Goal: Information Seeking & Learning: Find specific fact

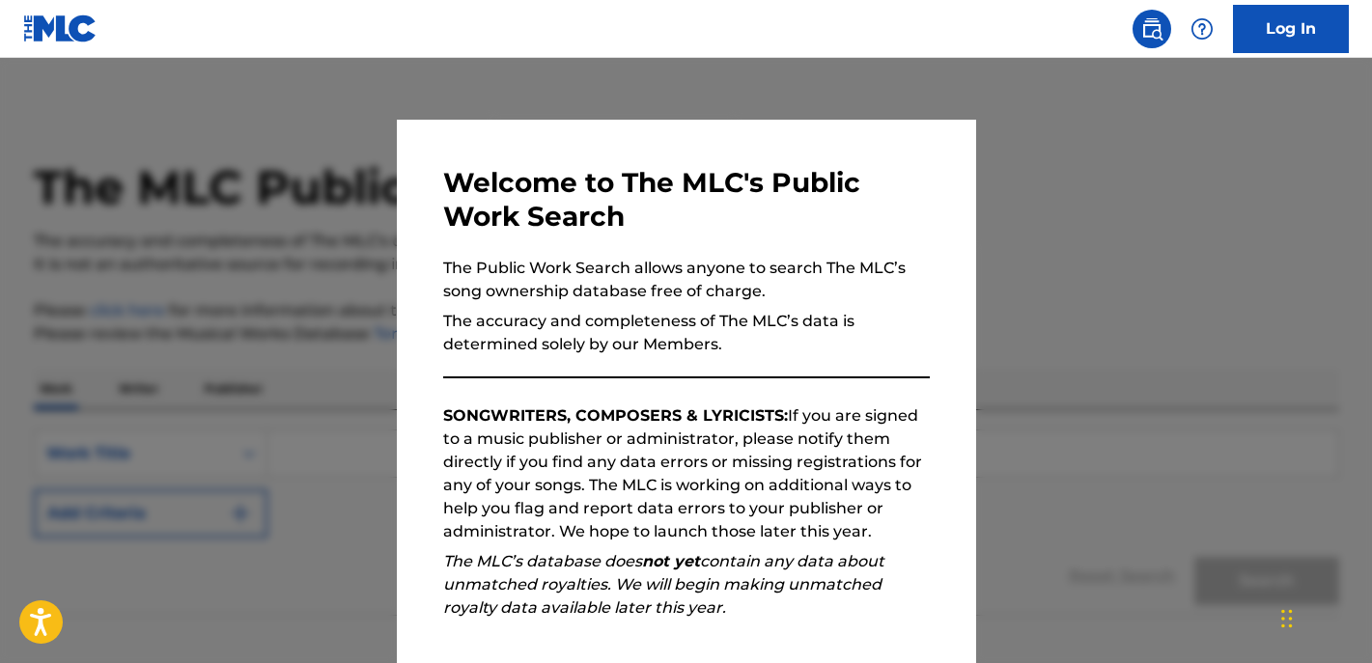
scroll to position [220, 0]
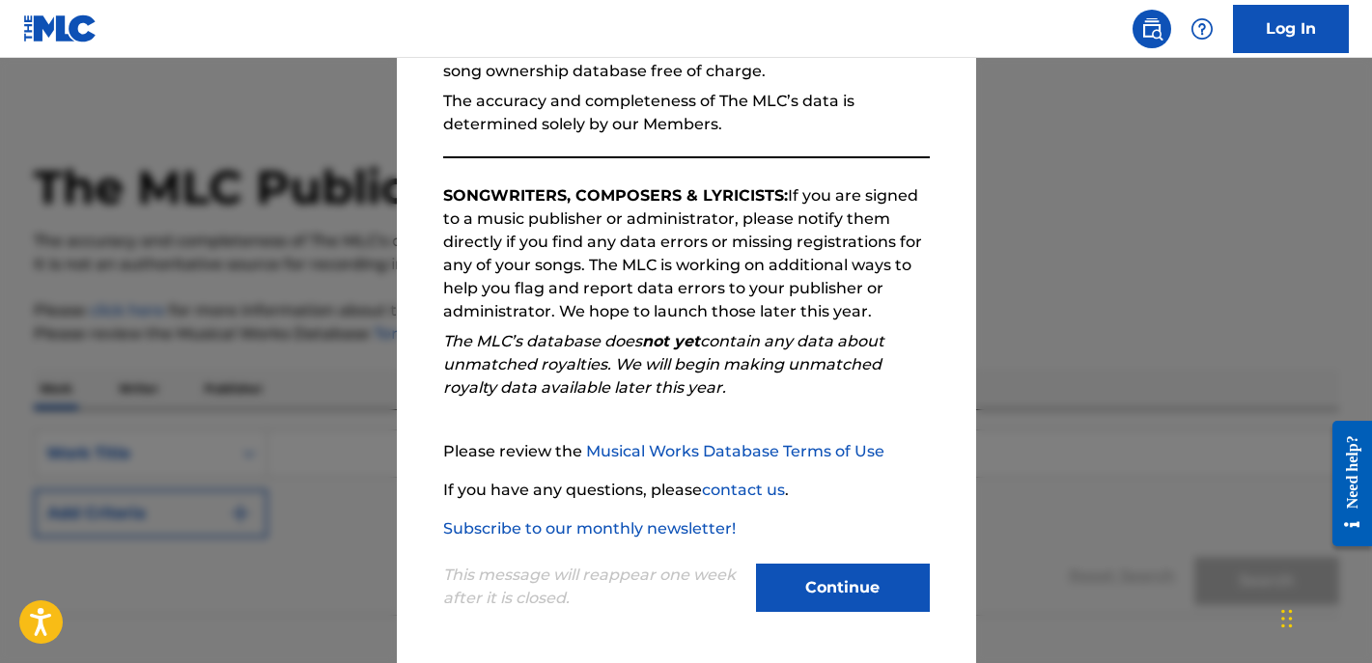
click at [871, 609] on button "Continue" at bounding box center [843, 588] width 174 height 48
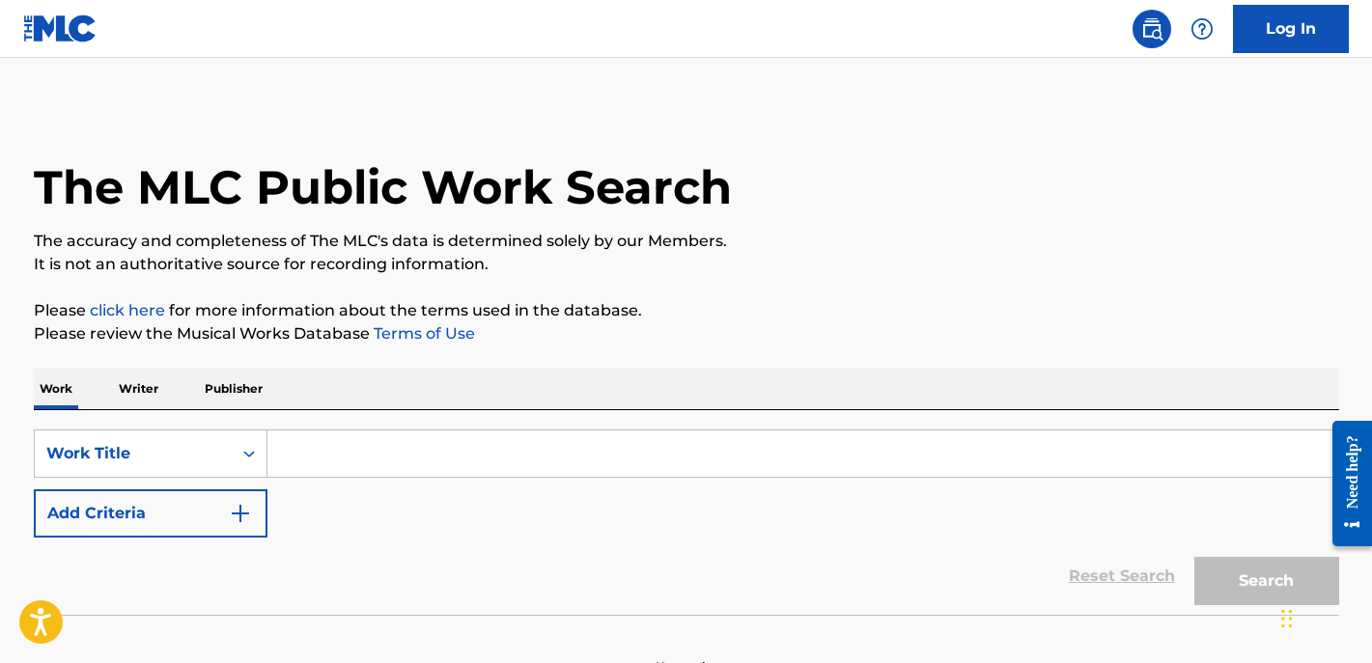
click at [468, 457] on input "Search Form" at bounding box center [803, 454] width 1071 height 46
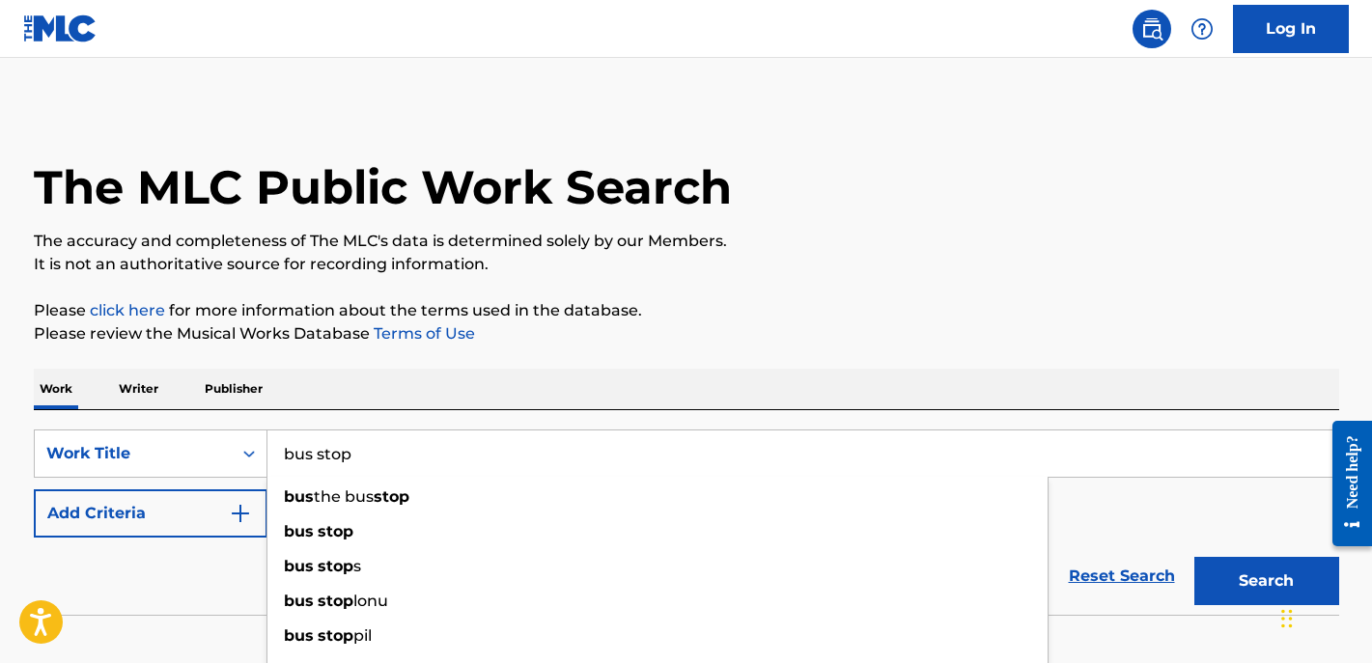
type input "bus stop"
click at [1195, 557] on button "Search" at bounding box center [1267, 581] width 145 height 48
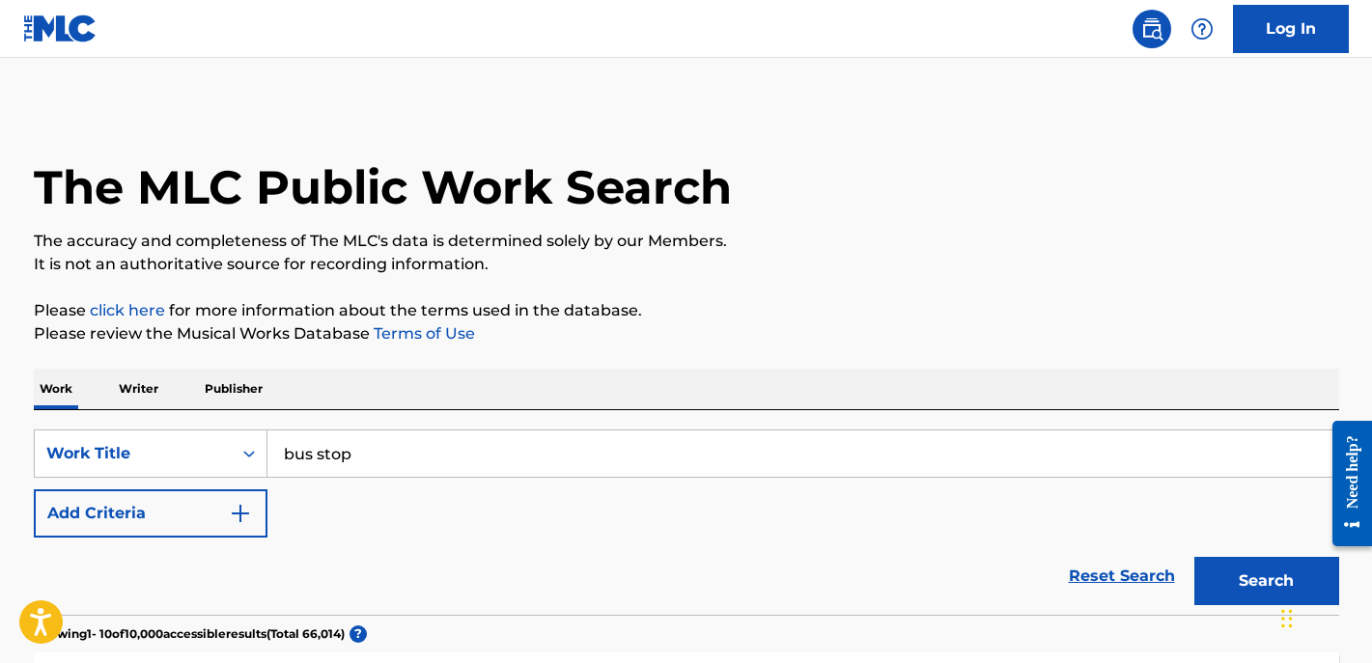
click at [217, 527] on button "Add Criteria" at bounding box center [151, 514] width 234 height 48
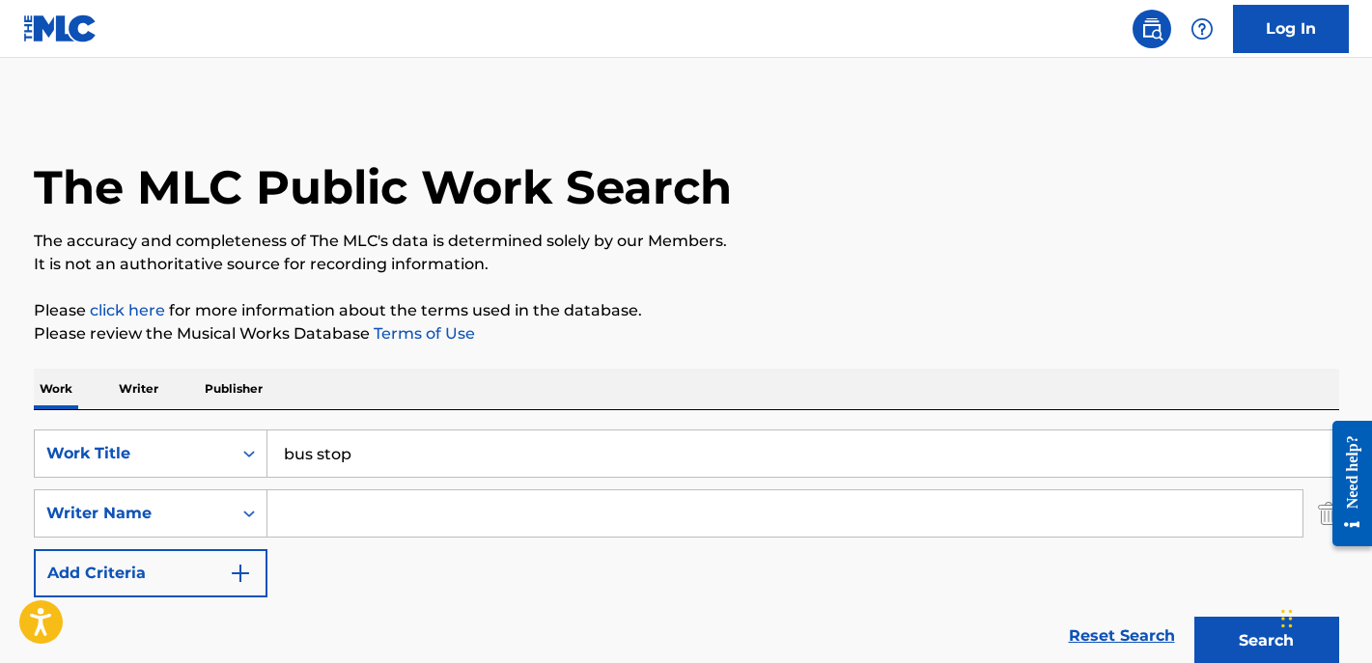
click at [311, 519] on input "Search Form" at bounding box center [785, 514] width 1035 height 46
paste input "Bus Stop"
type input "B"
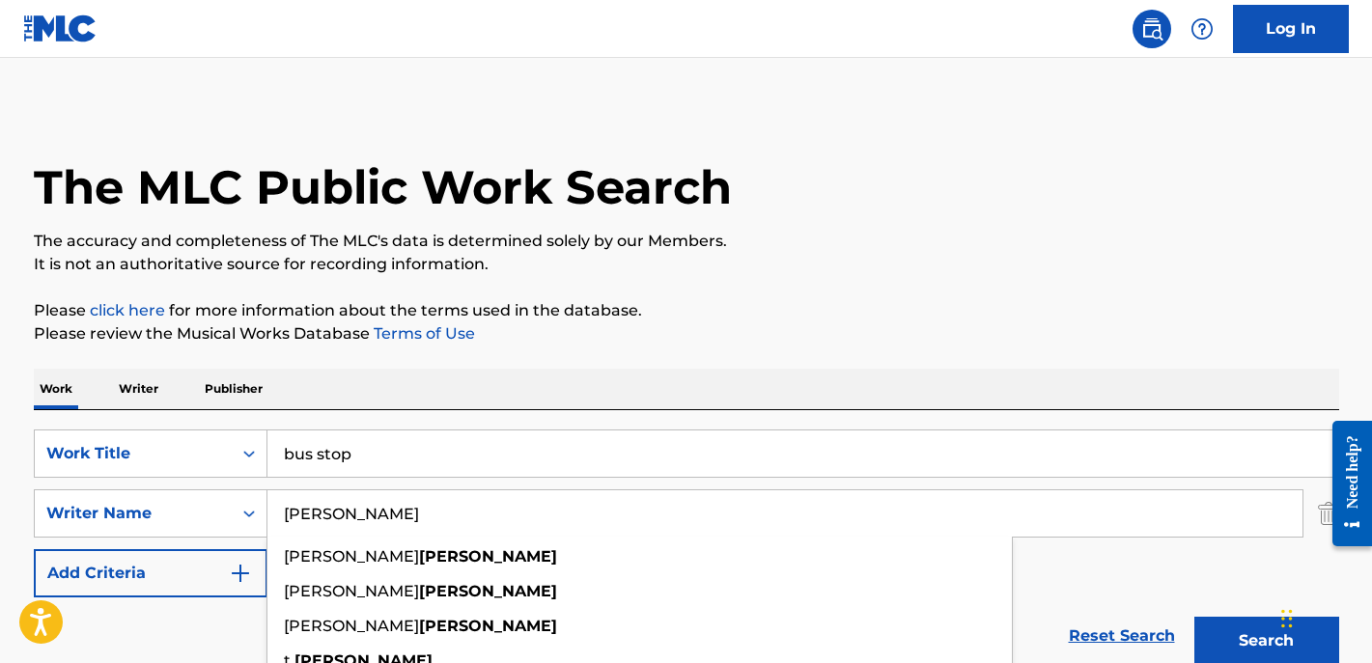
type input "toliver"
click at [1195, 617] on button "Search" at bounding box center [1267, 641] width 145 height 48
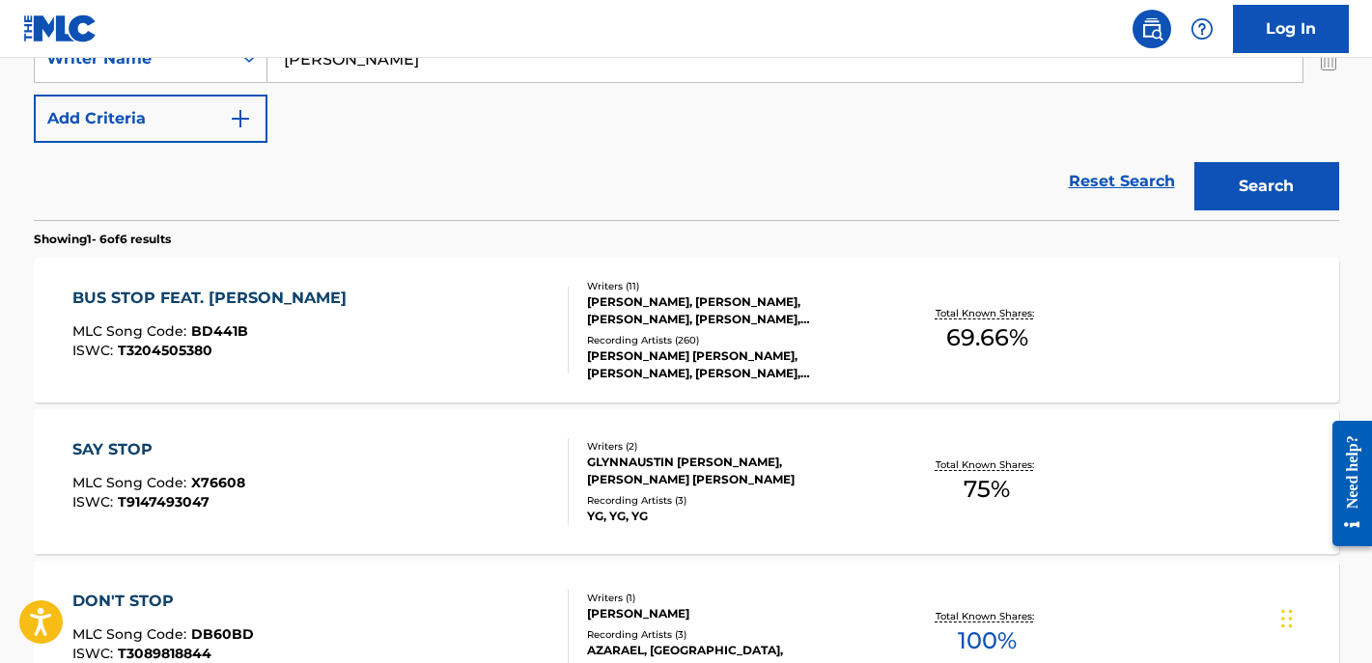
scroll to position [454, 0]
click at [480, 300] on div "BUS STOP FEAT. BRENT FAIYAZ MLC Song Code : BD441B ISWC : T3204505380" at bounding box center [320, 331] width 496 height 87
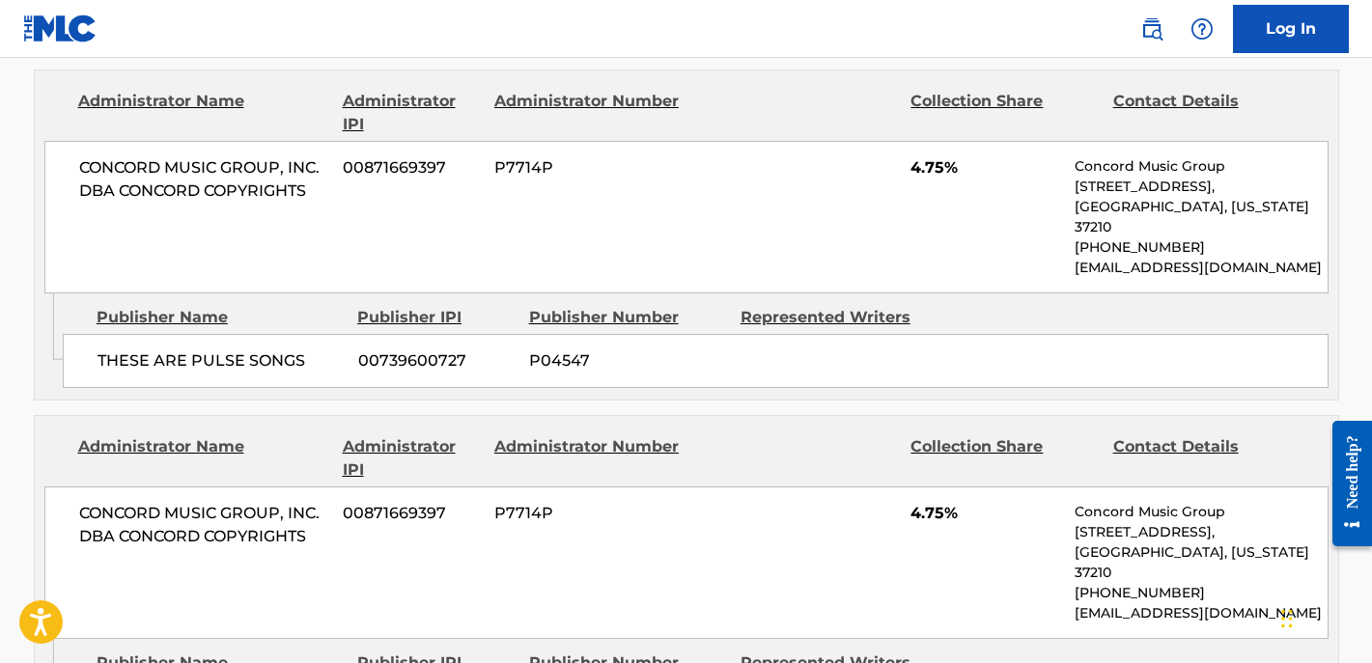
scroll to position [4180, 0]
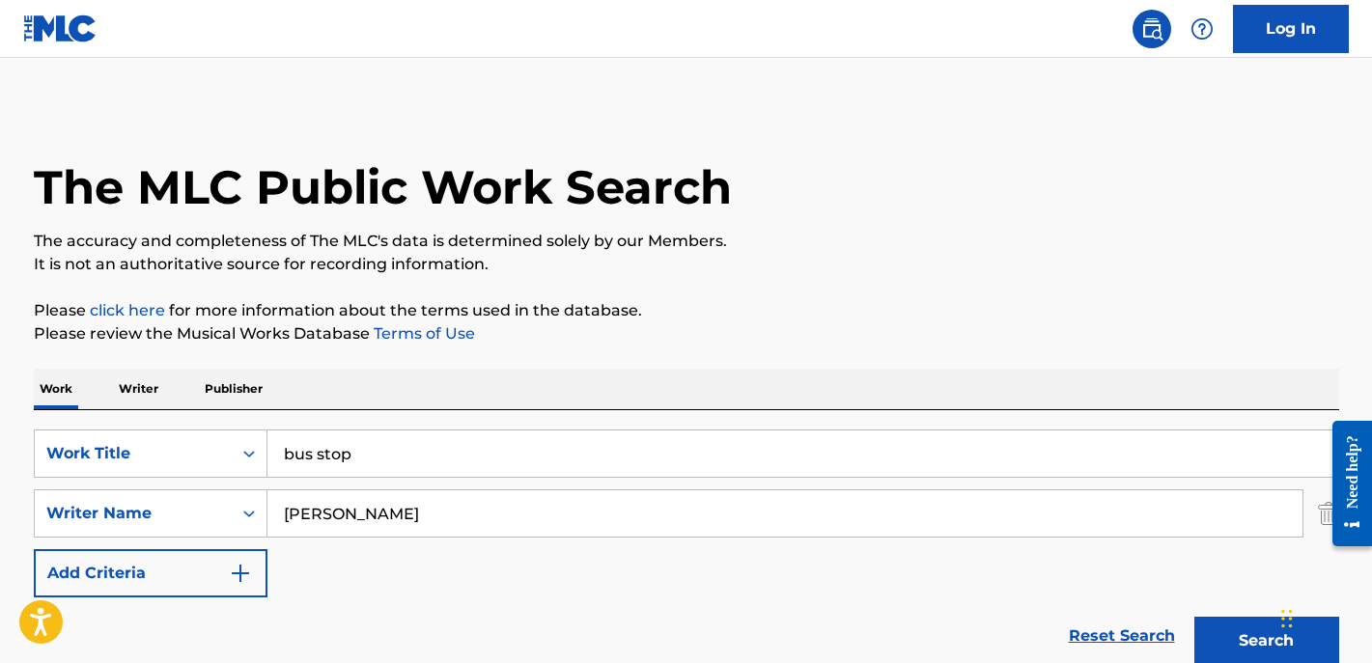
click at [463, 461] on input "bus stop" at bounding box center [803, 454] width 1071 height 46
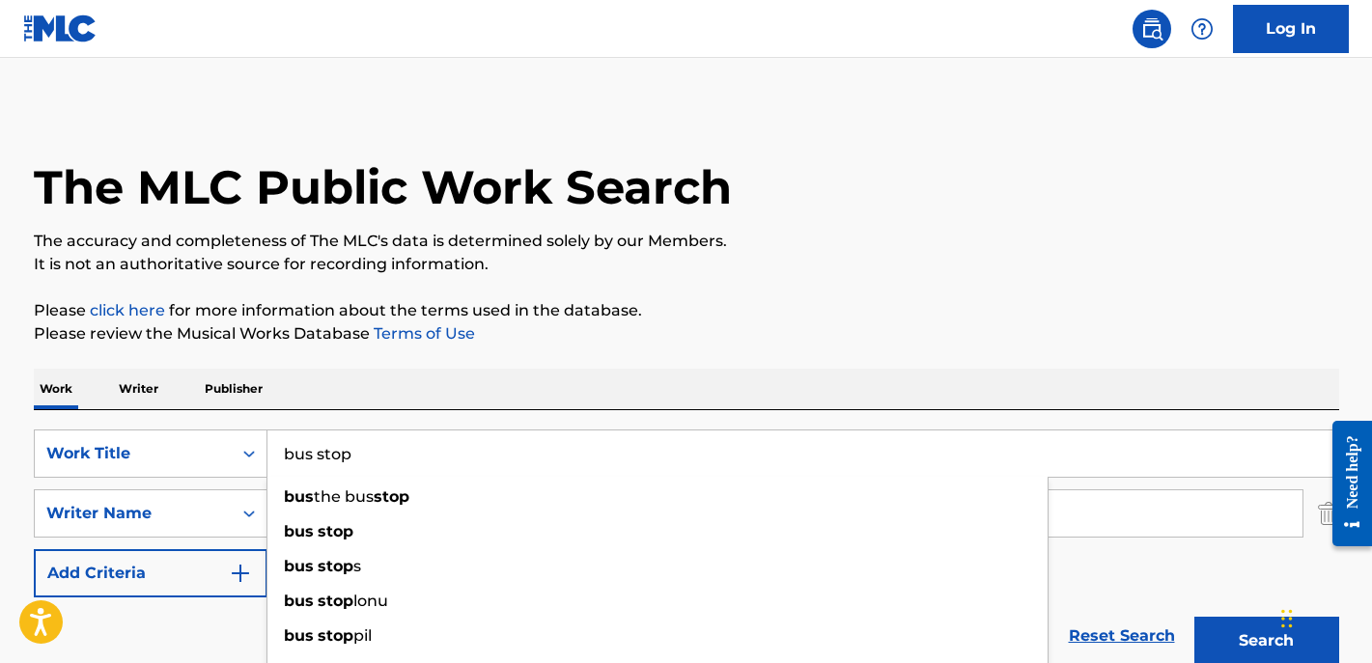
paste input "Go Get it"
type input "Go Get it"
click at [496, 377] on div "Work Writer Publisher" at bounding box center [687, 389] width 1306 height 41
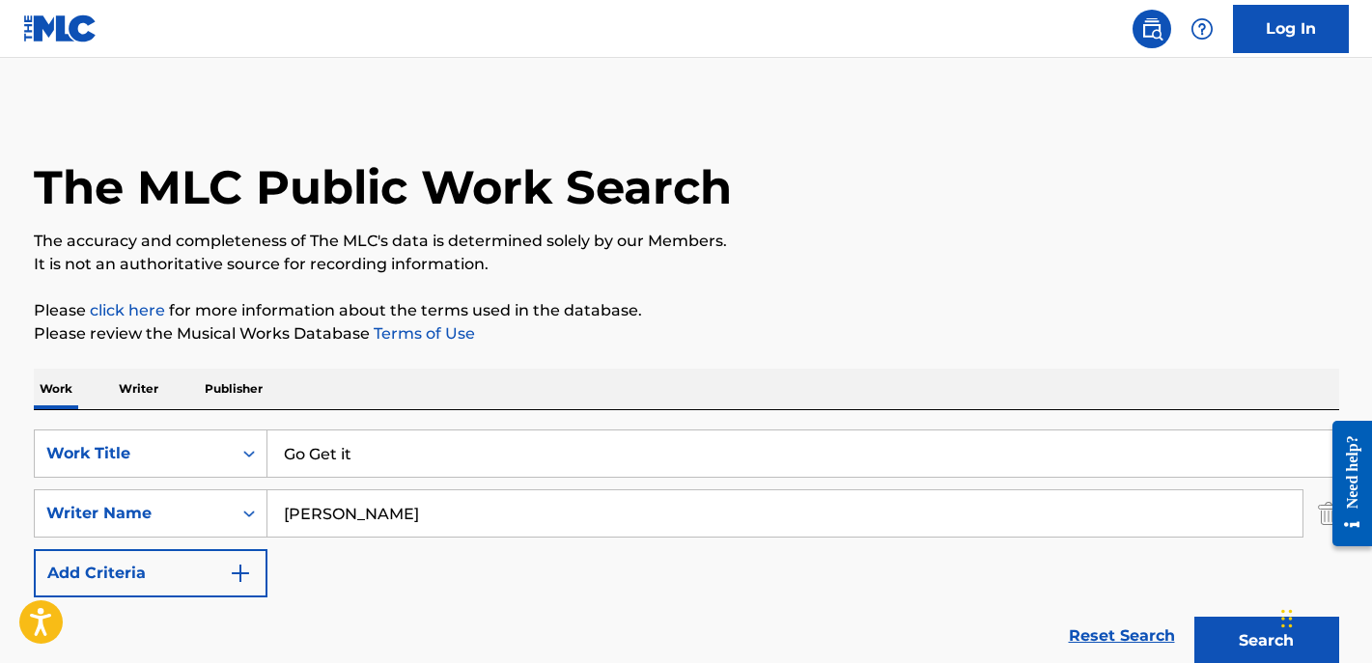
click at [418, 503] on input "toliver" at bounding box center [785, 514] width 1035 height 46
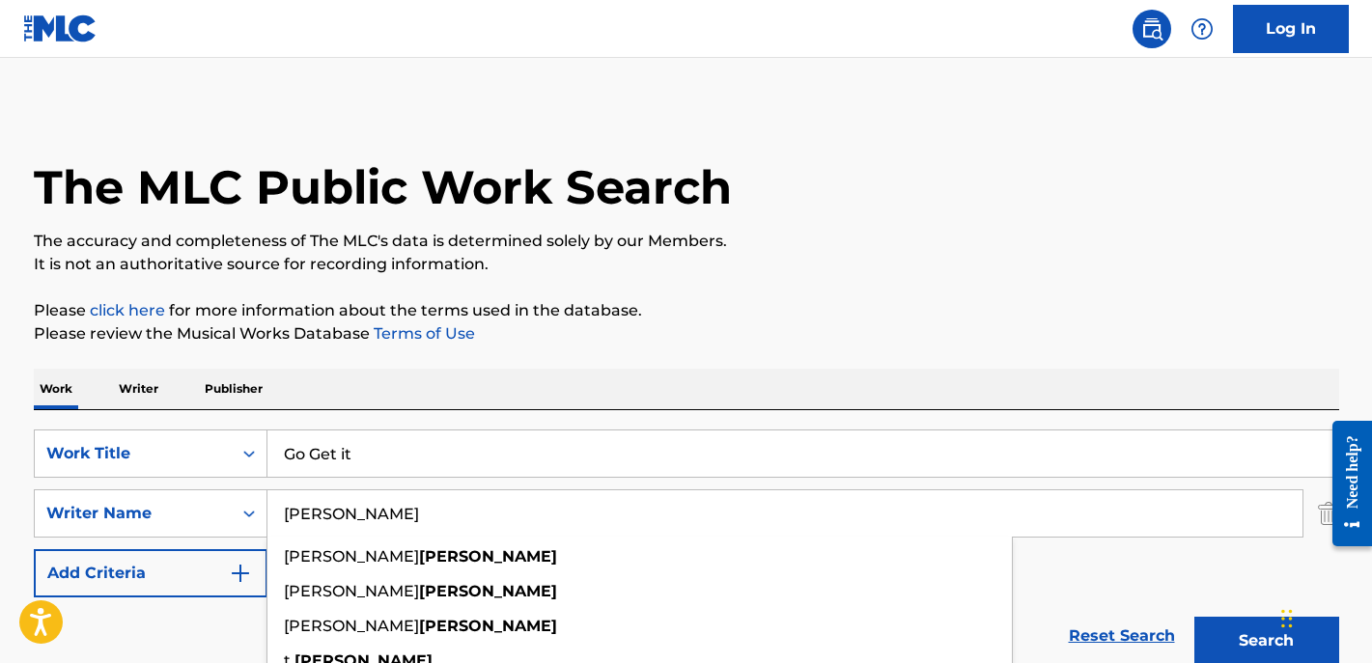
click at [418, 503] on input "toliver" at bounding box center [785, 514] width 1035 height 46
type input "bellinger"
click at [1195, 617] on button "Search" at bounding box center [1267, 641] width 145 height 48
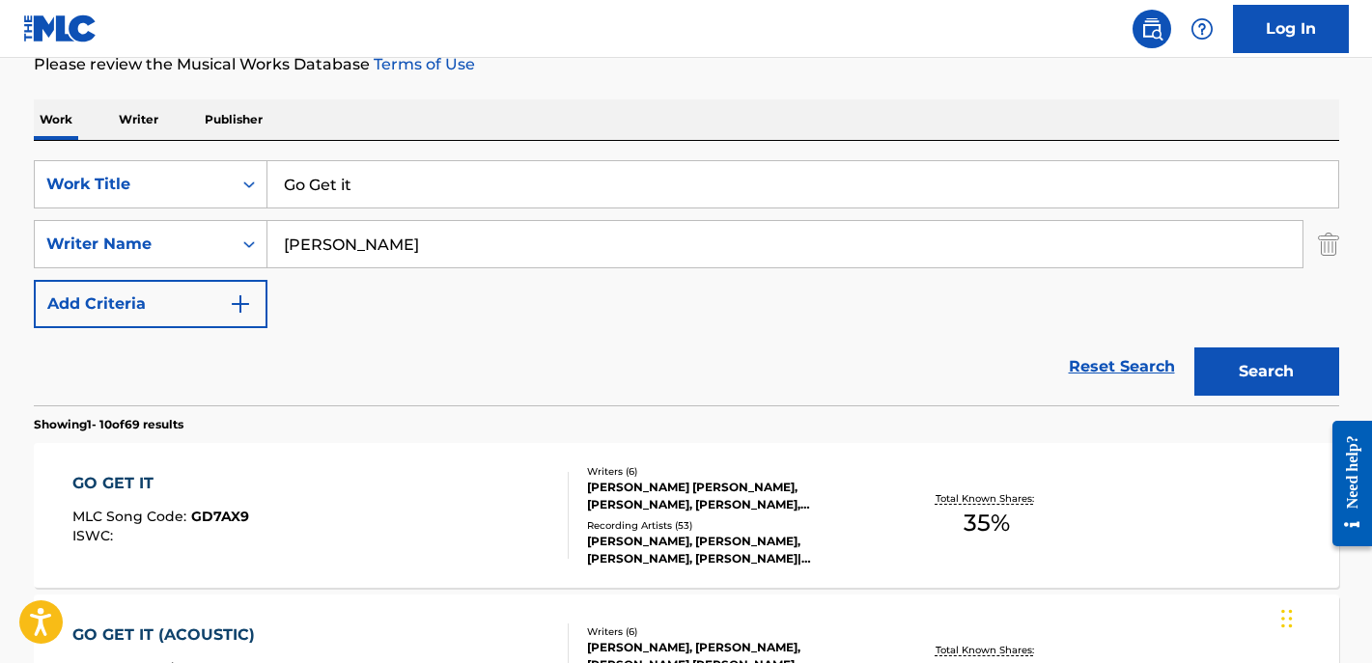
scroll to position [284, 0]
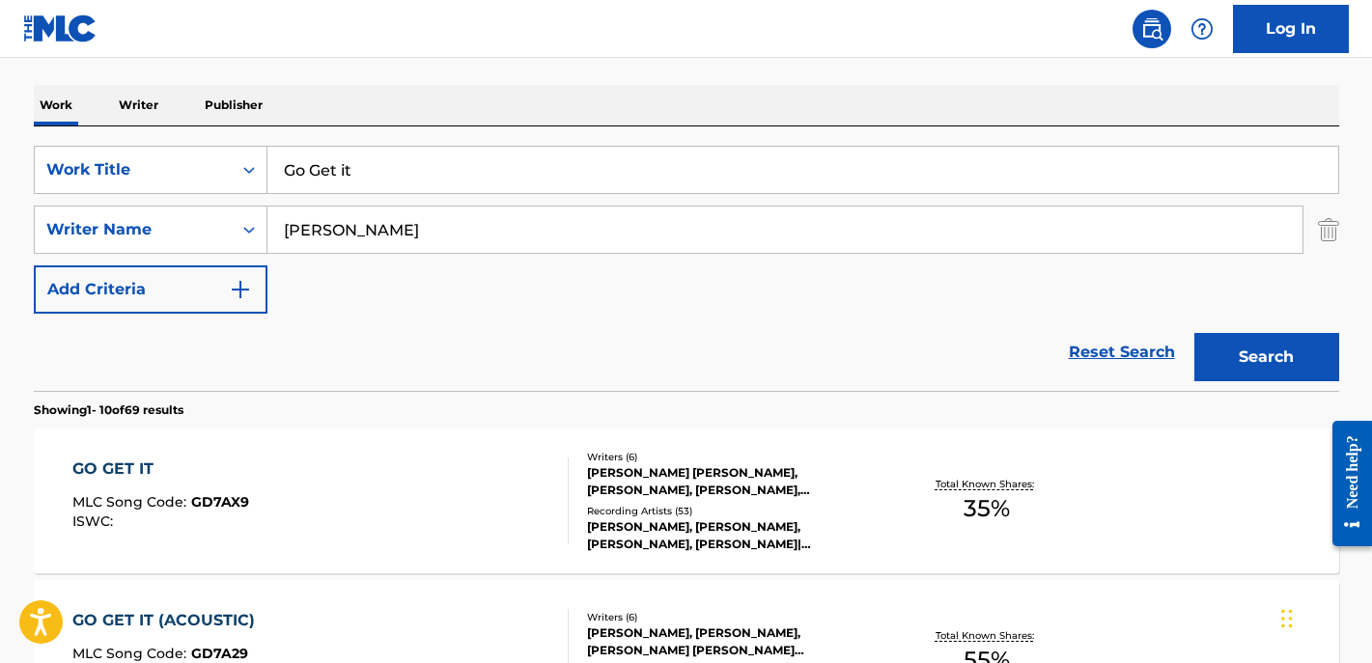
click at [310, 501] on div "GO GET IT MLC Song Code : GD7AX9 ISWC :" at bounding box center [320, 501] width 496 height 87
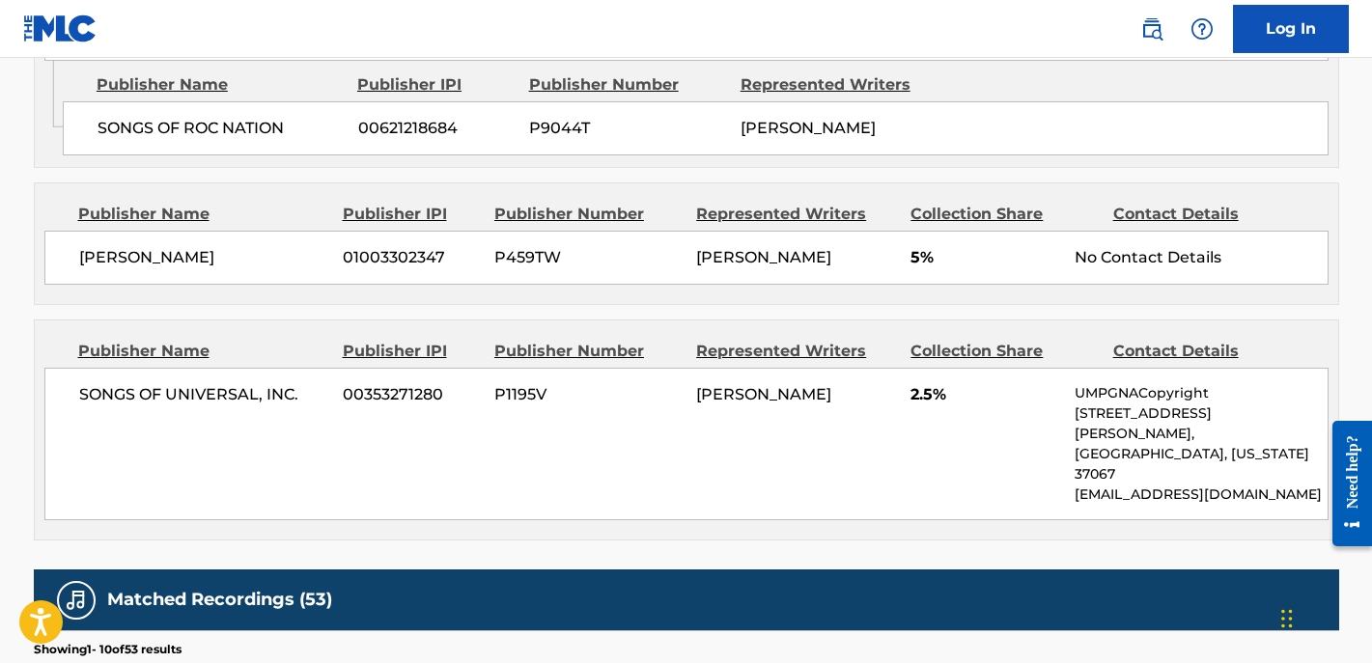
scroll to position [2194, 0]
